Goal: Check status: Check status

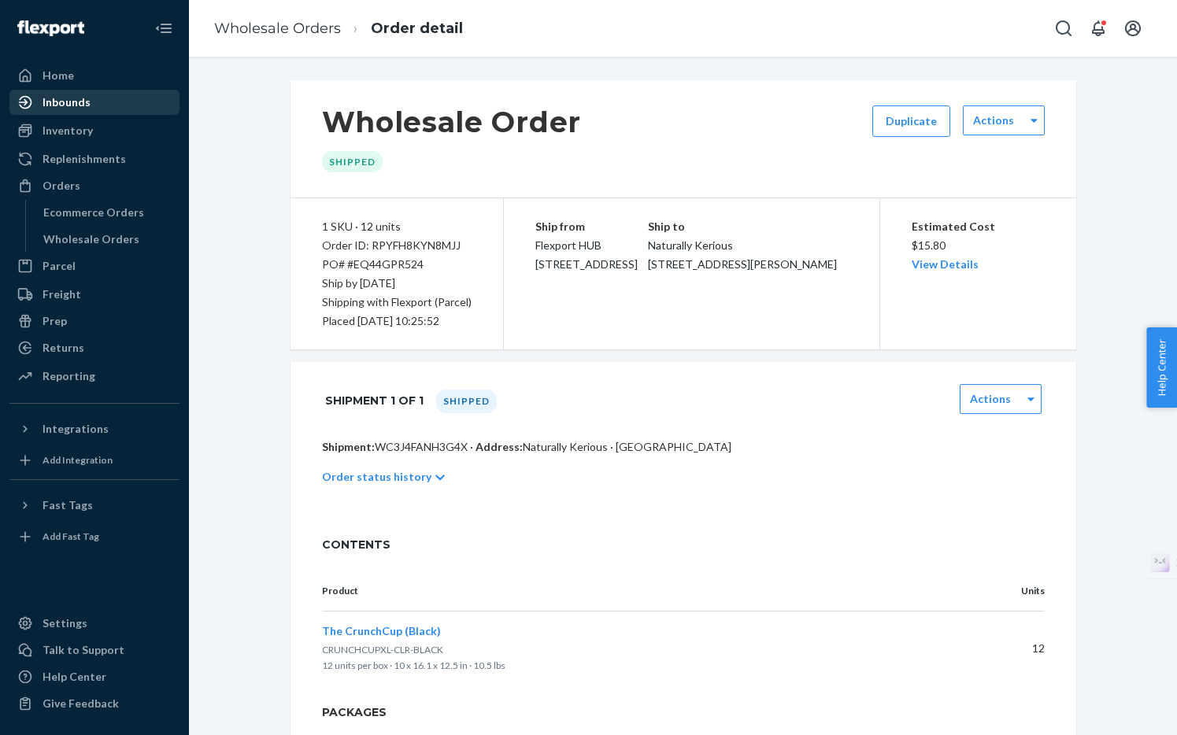
click at [82, 102] on div "Inbounds" at bounding box center [67, 102] width 48 height 16
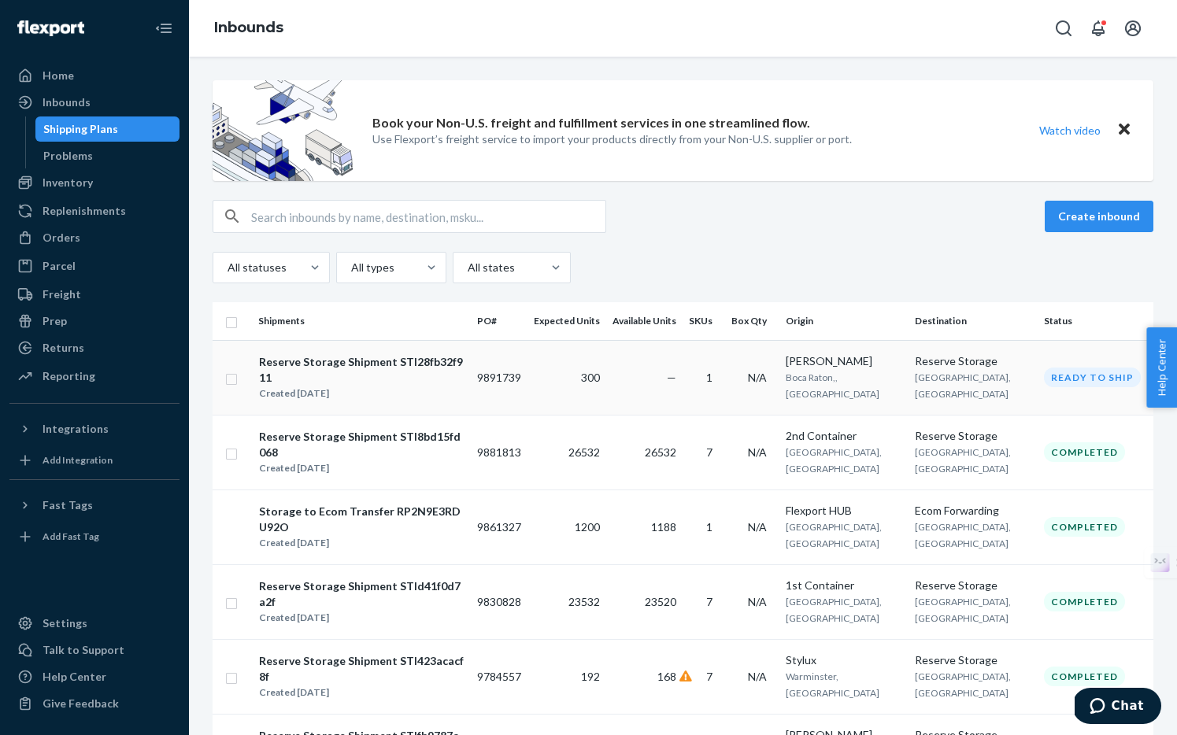
click at [767, 374] on span "N/A" at bounding box center [757, 377] width 19 height 13
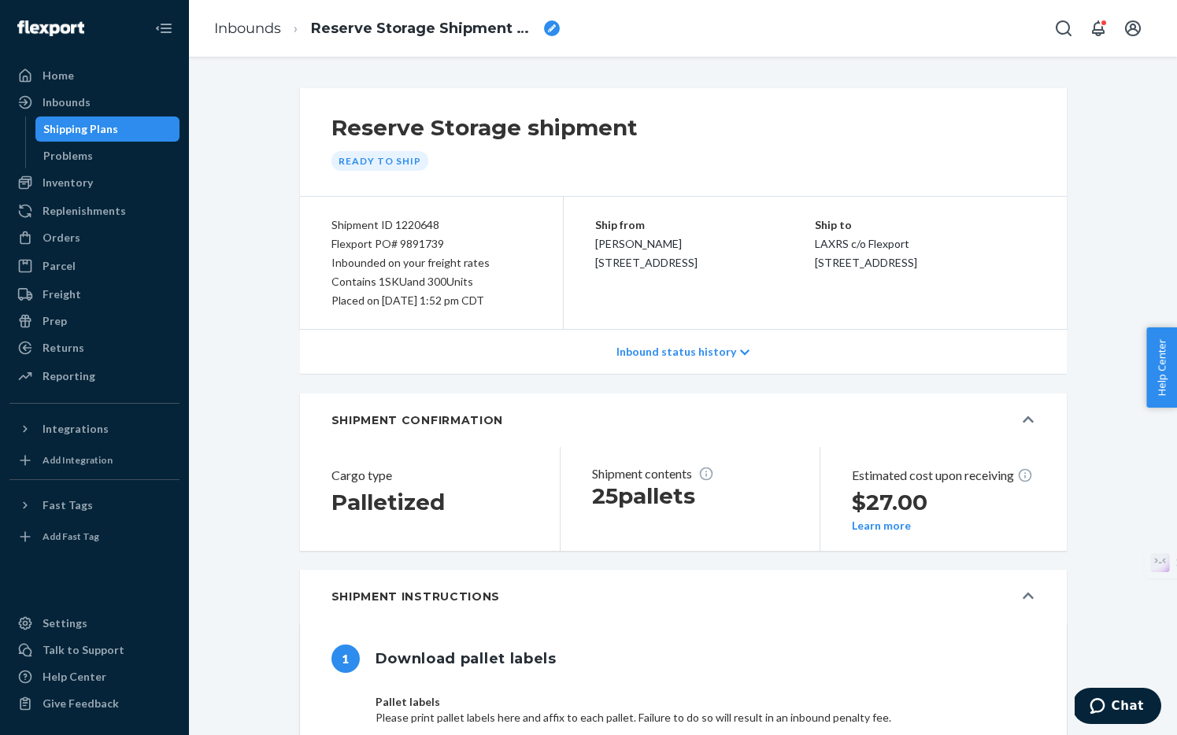
type input "391906495603"
click at [58, 235] on div "Orders" at bounding box center [62, 238] width 38 height 16
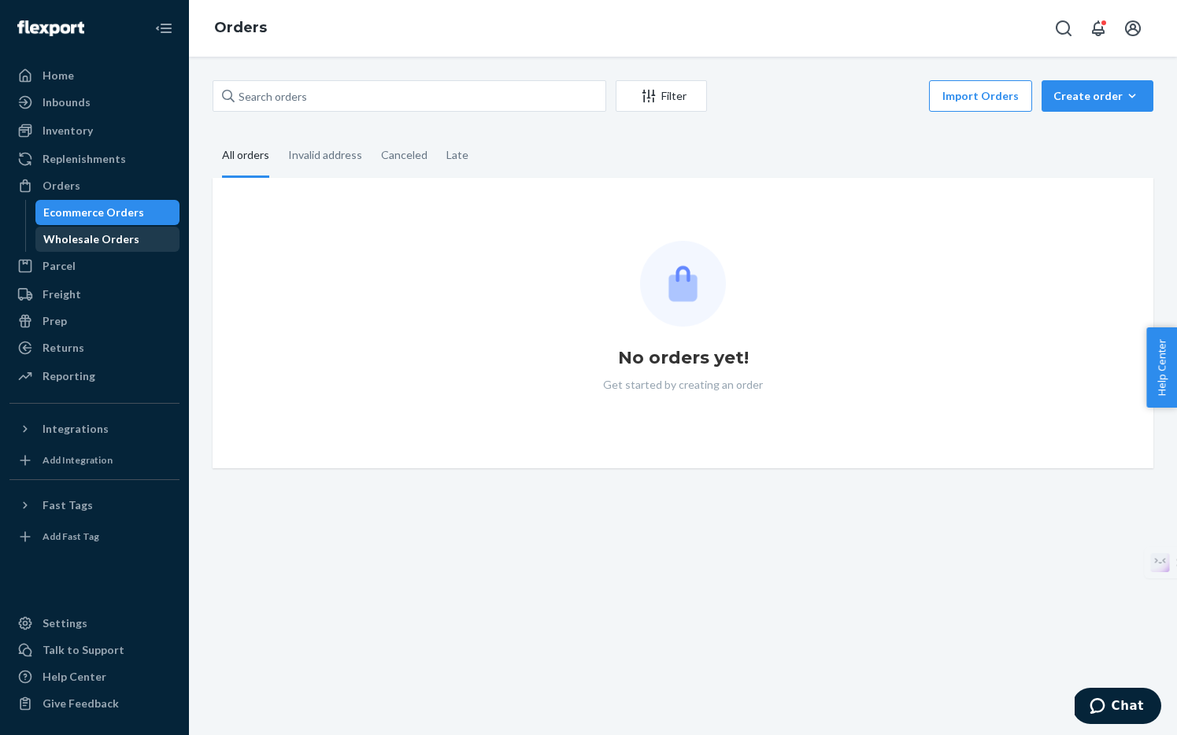
click at [80, 244] on div "Wholesale Orders" at bounding box center [91, 239] width 96 height 16
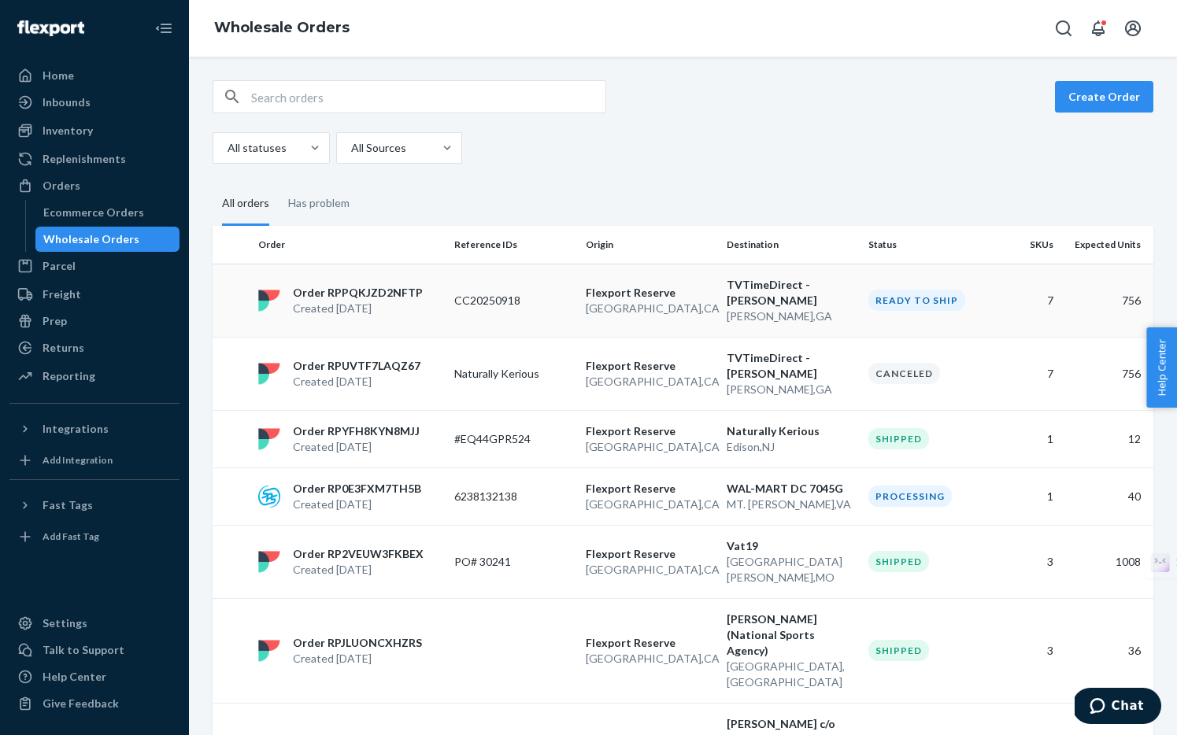
click at [664, 306] on p "[GEOGRAPHIC_DATA] , [GEOGRAPHIC_DATA]" at bounding box center [650, 309] width 128 height 16
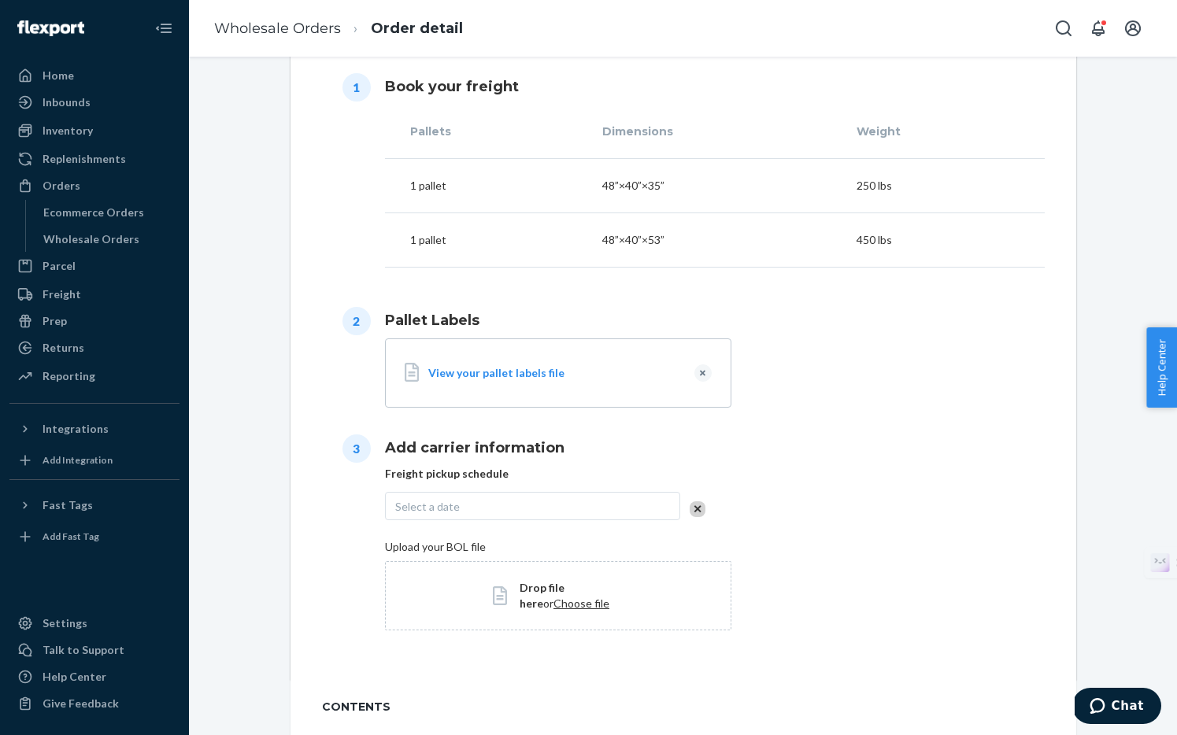
scroll to position [532, 0]
click at [531, 372] on div "View your pallet labels file" at bounding box center [554, 372] width 253 height 16
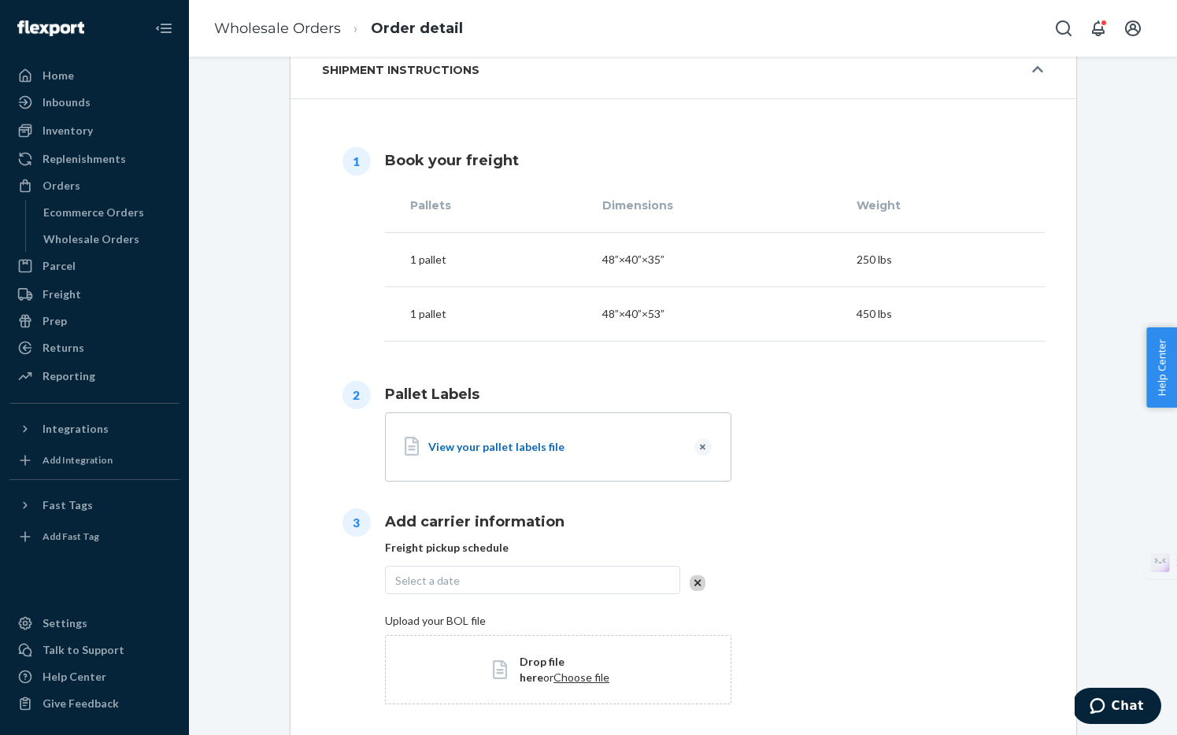
scroll to position [457, 0]
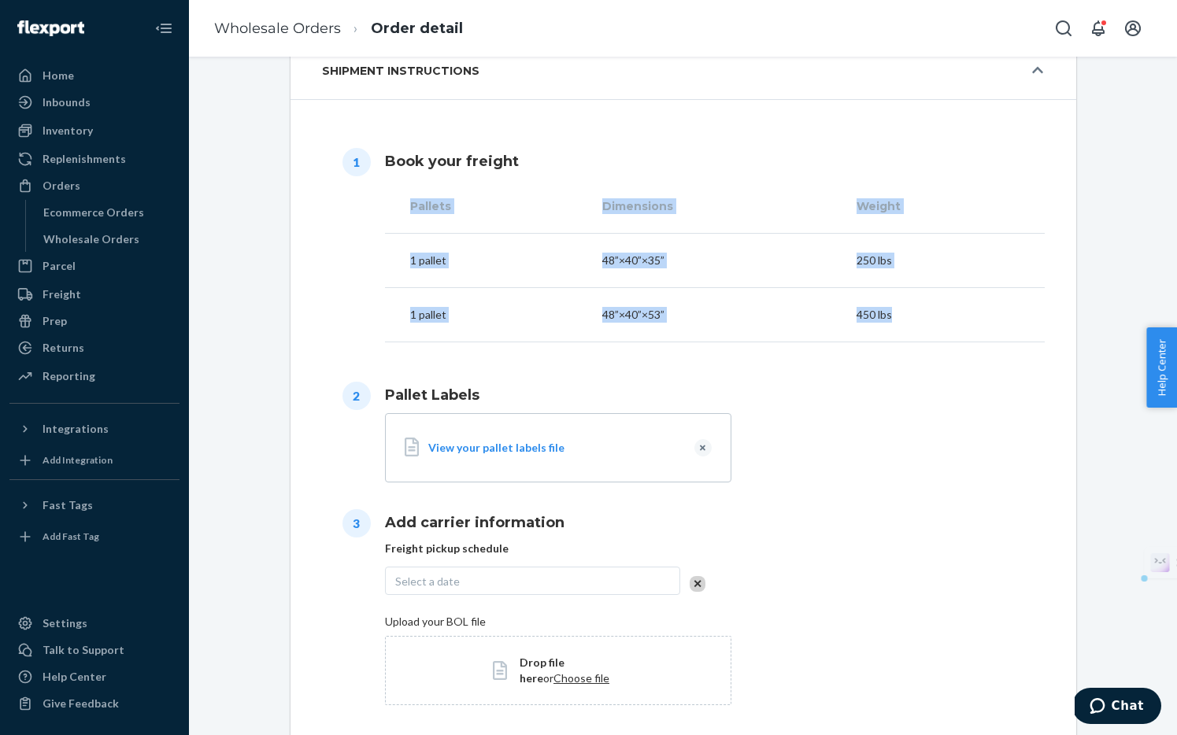
drag, startPoint x: 409, startPoint y: 202, endPoint x: 915, endPoint y: 320, distance: 519.0
click at [915, 320] on table "Pallets Dimensions Weight 1 pallet 48”×40”×35” 250 lbs 1 pallet 48”×40”×53” 450…" at bounding box center [715, 260] width 660 height 163
copy table "Pallets Dimensions Weight 1 pallet 48”×40”×35” 250 lbs 1 pallet 48”×40”×53” 450…"
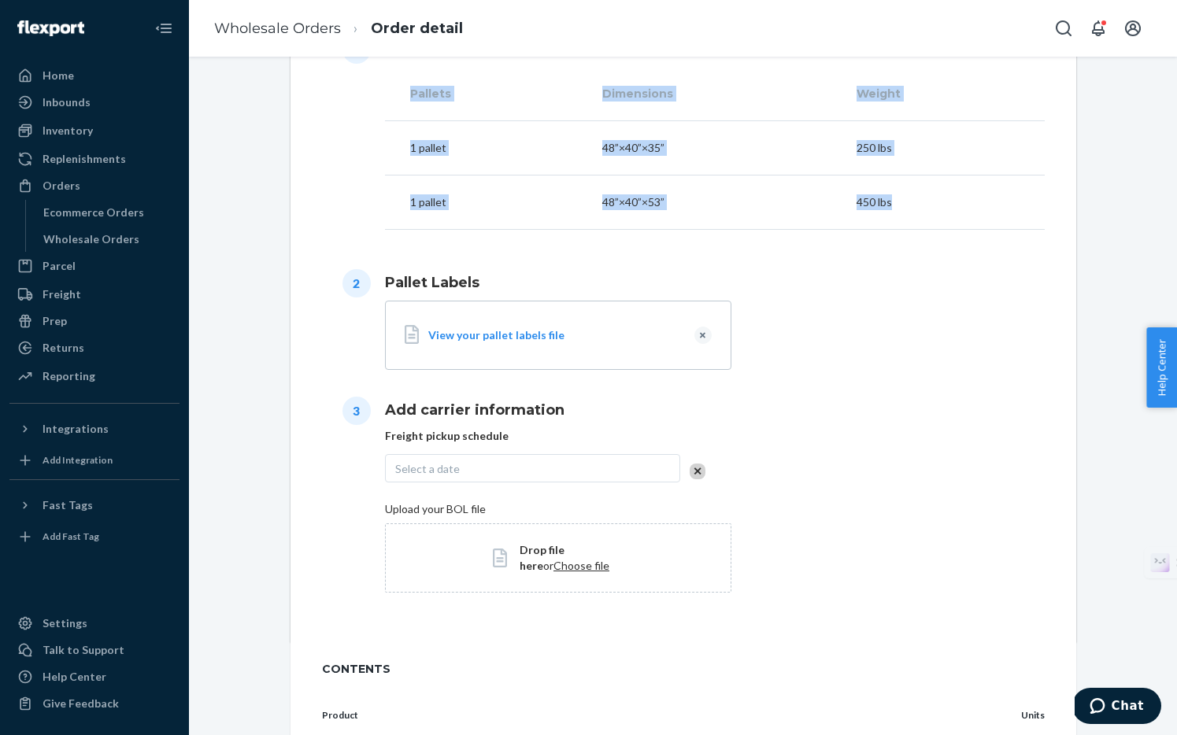
scroll to position [438, 0]
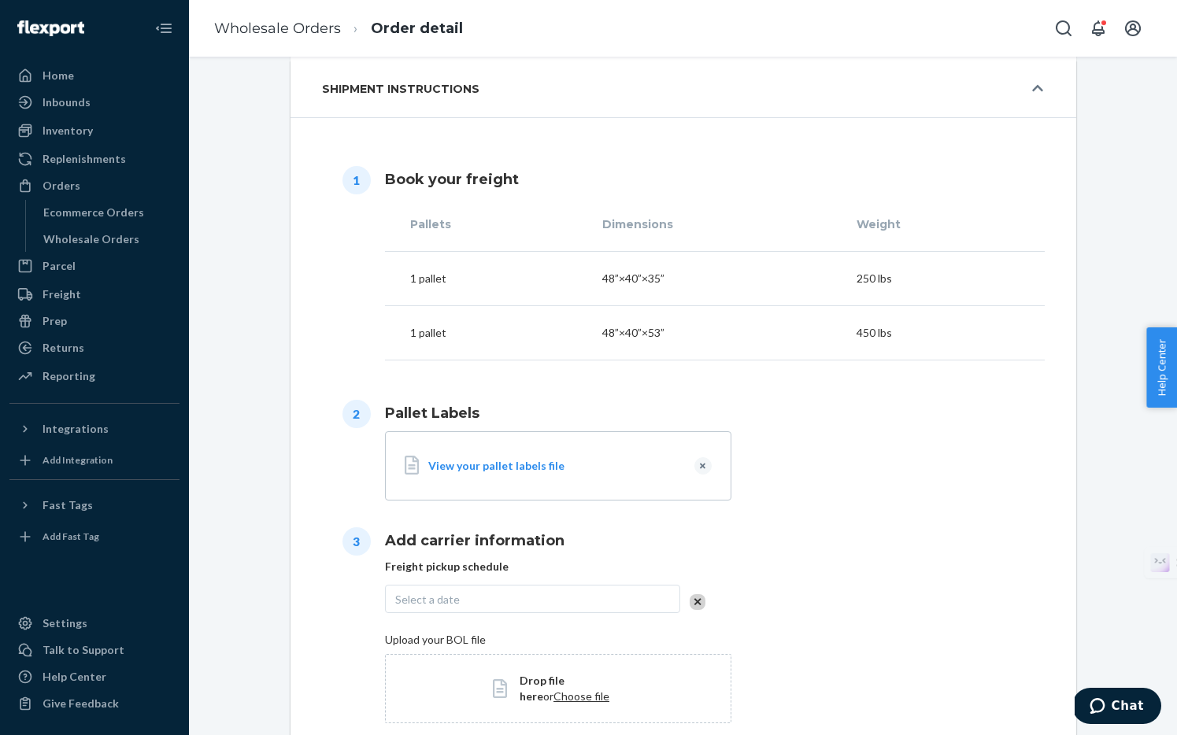
click at [834, 538] on h1 "Add carrier information" at bounding box center [715, 541] width 660 height 20
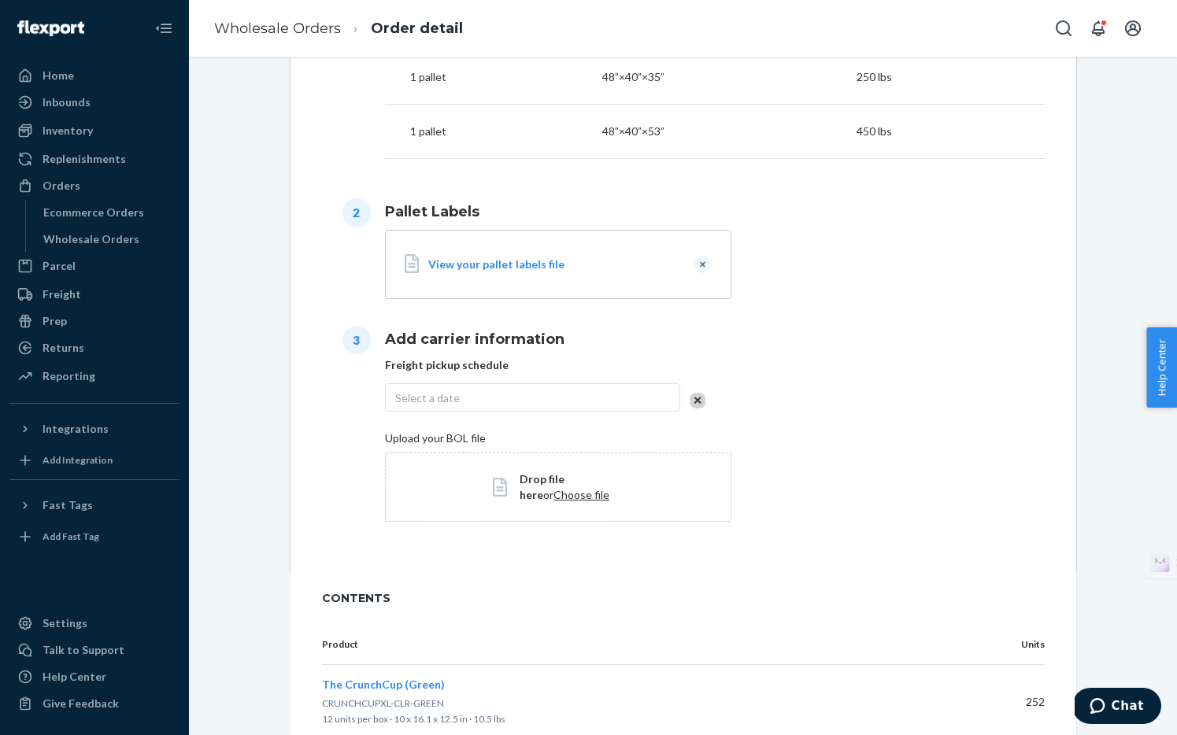
scroll to position [665, 0]
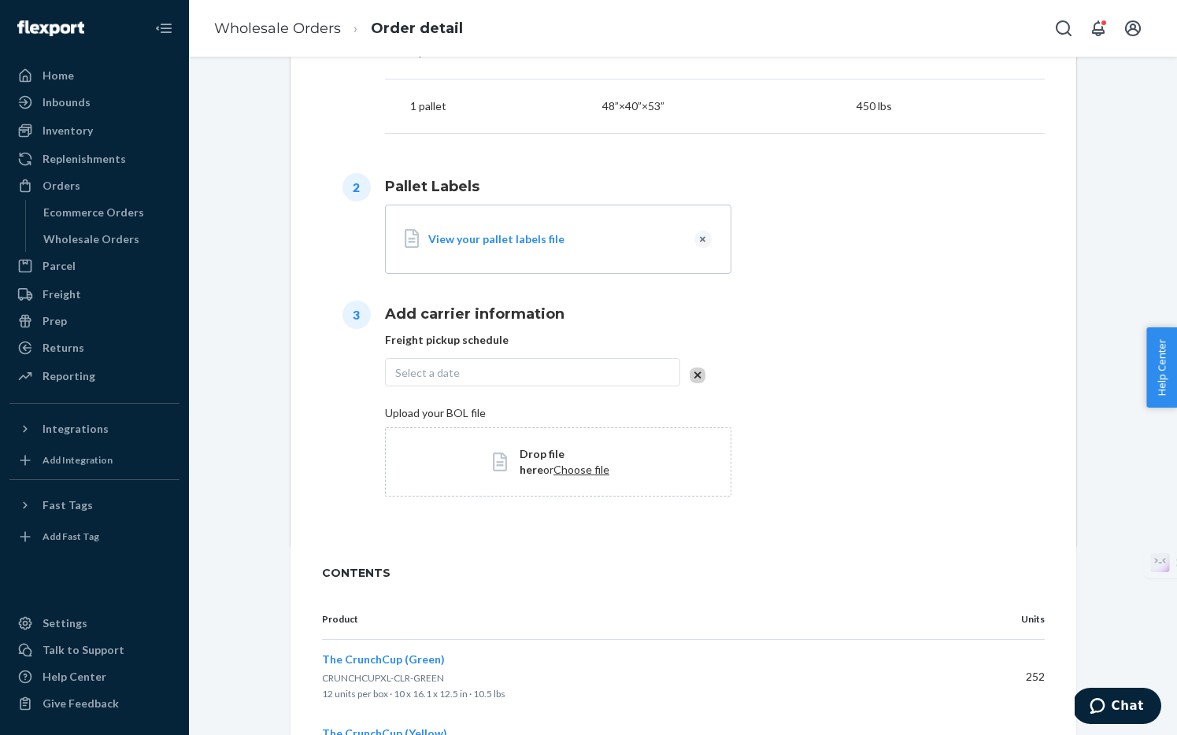
click at [547, 371] on div "Select a date" at bounding box center [532, 372] width 295 height 28
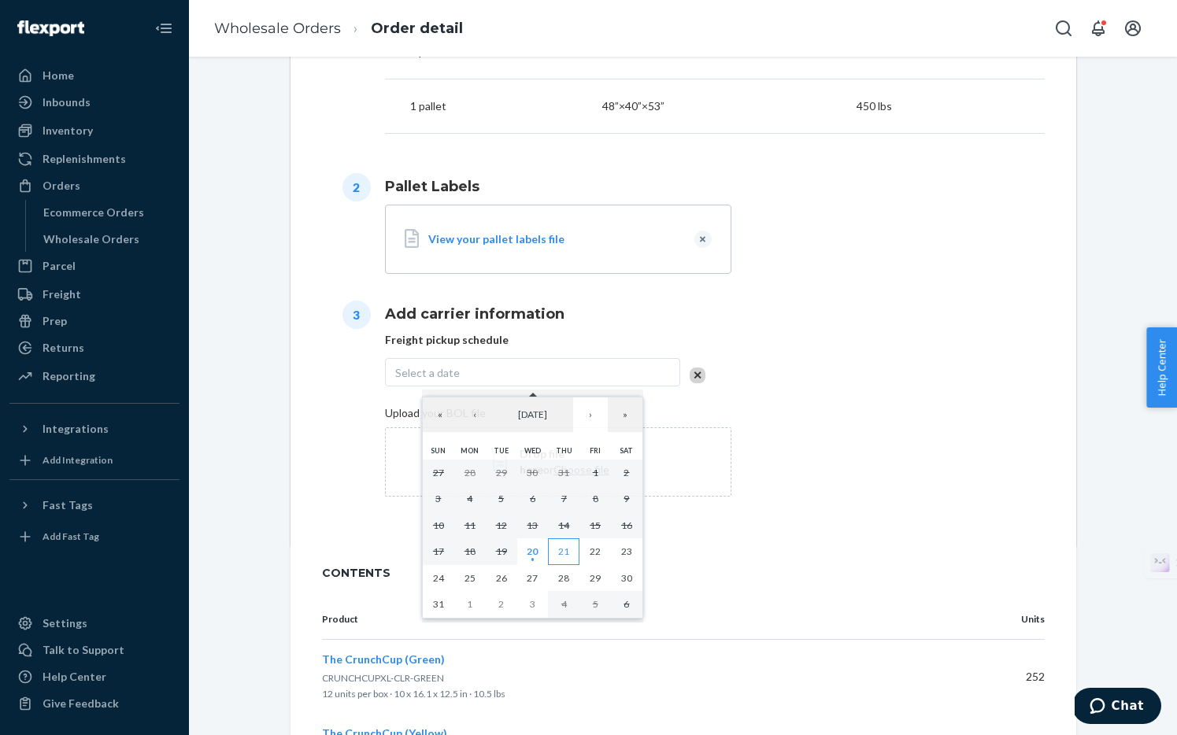
click at [562, 558] on button "21" at bounding box center [563, 551] width 31 height 27
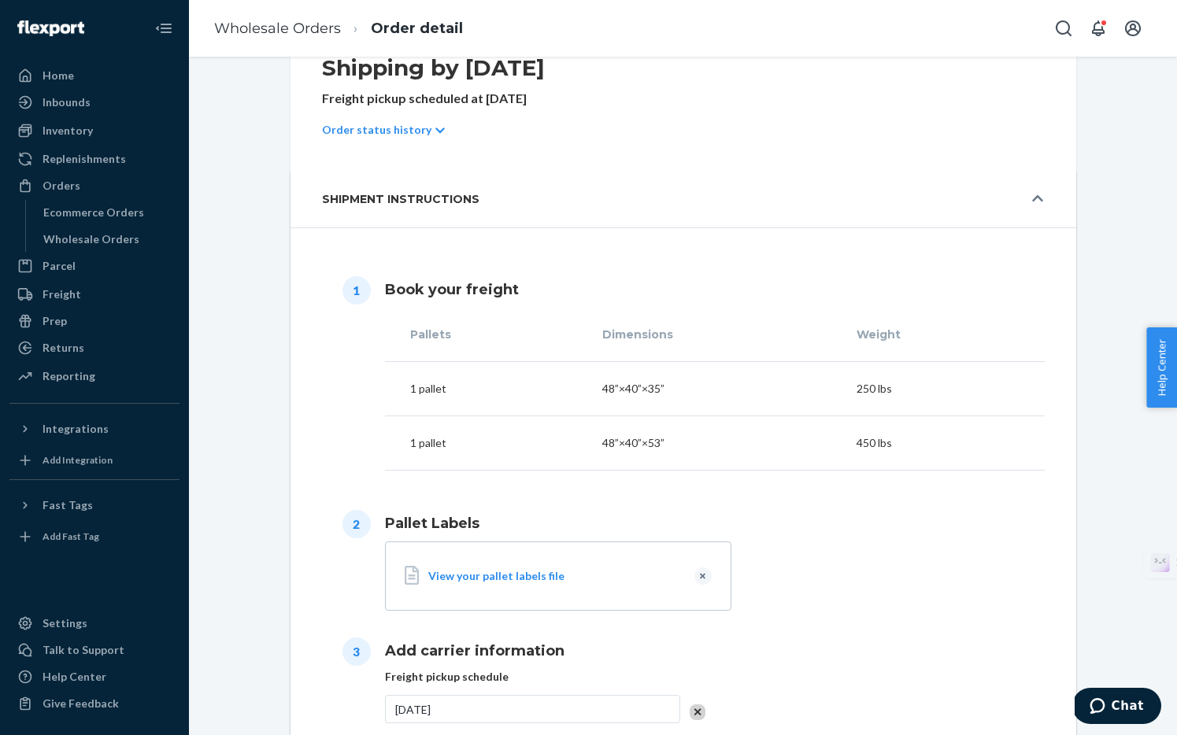
scroll to position [0, 0]
